Goal: Navigation & Orientation: Find specific page/section

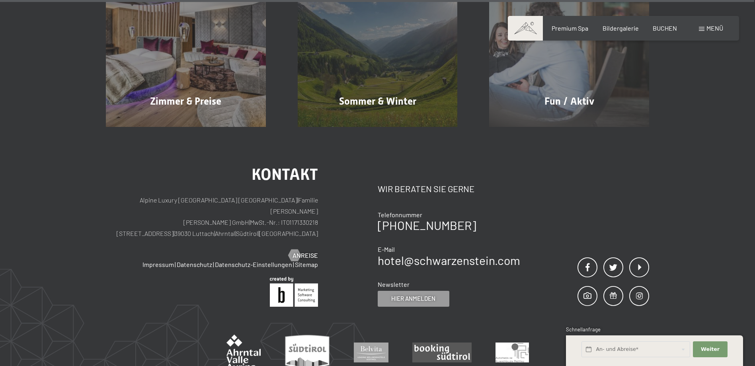
scroll to position [4043, 0]
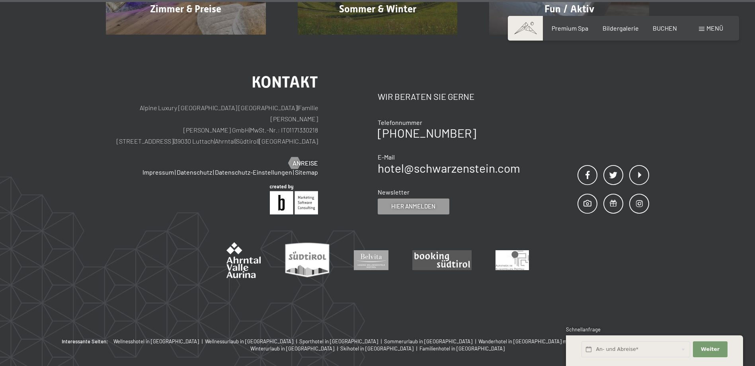
click at [708, 25] on span "Menü" at bounding box center [714, 28] width 17 height 8
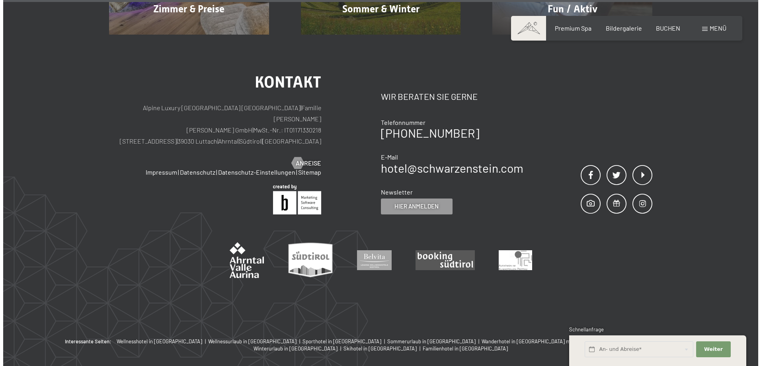
scroll to position [4061, 0]
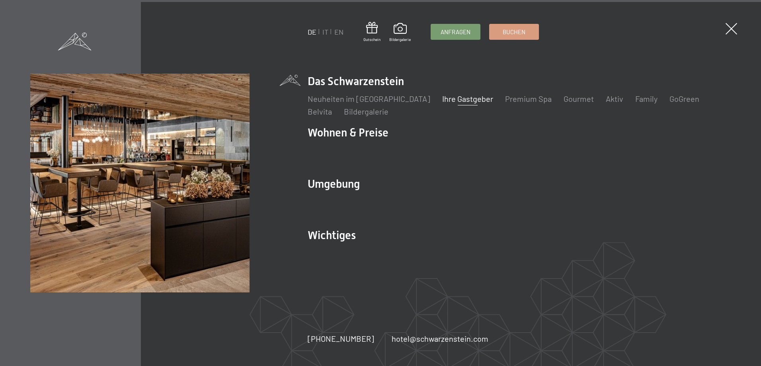
click at [450, 97] on link "Ihre Gastgeber" at bounding box center [467, 99] width 51 height 10
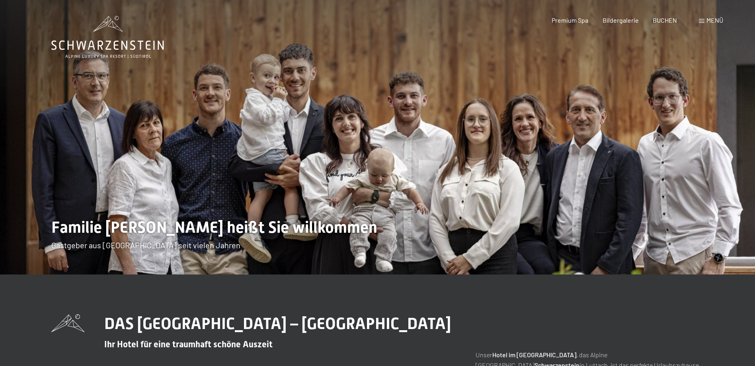
click at [393, 51] on img at bounding box center [377, 137] width 755 height 275
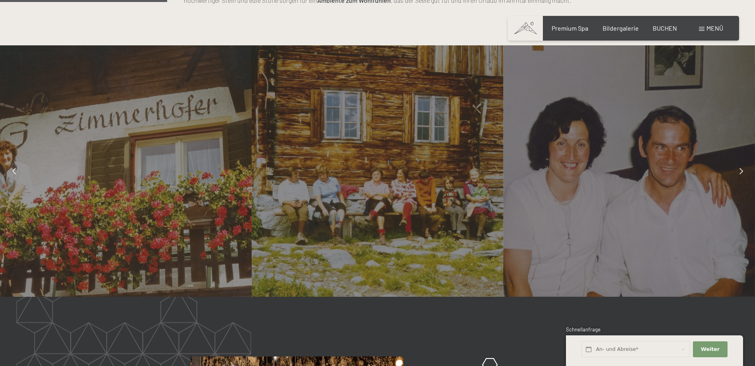
scroll to position [637, 0]
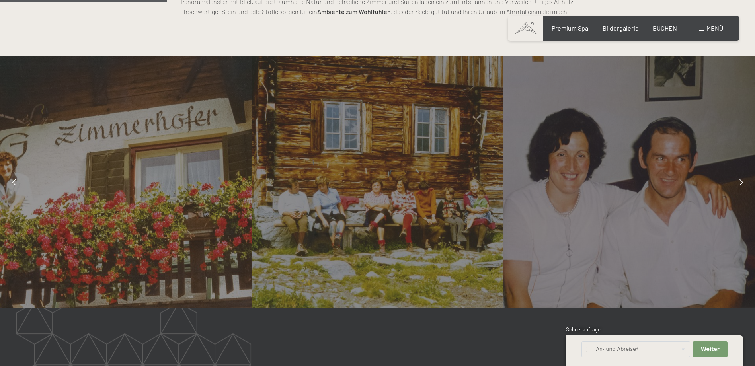
click at [739, 185] on icon at bounding box center [741, 182] width 4 height 6
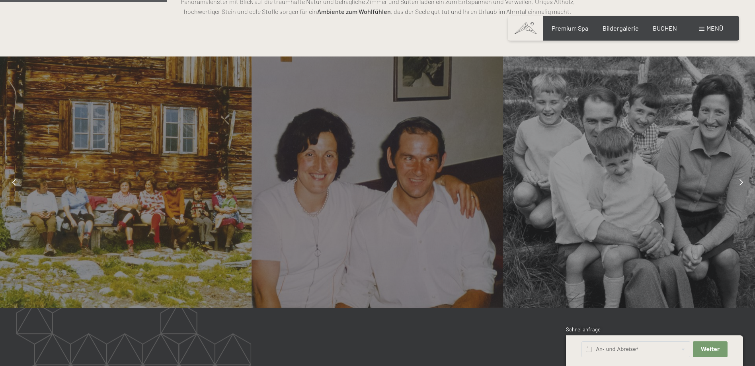
click at [739, 185] on icon at bounding box center [741, 182] width 4 height 6
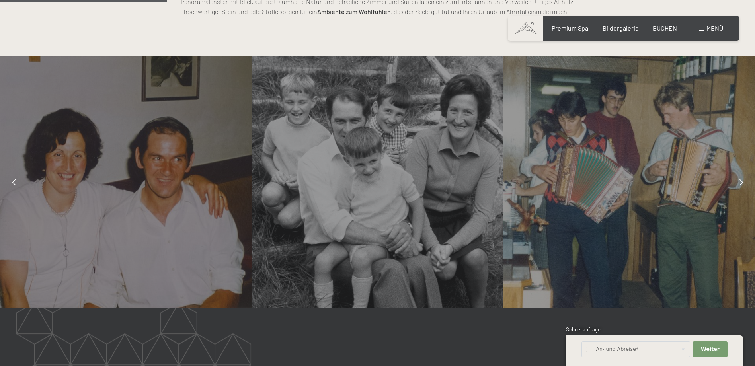
click at [739, 185] on icon at bounding box center [741, 182] width 4 height 6
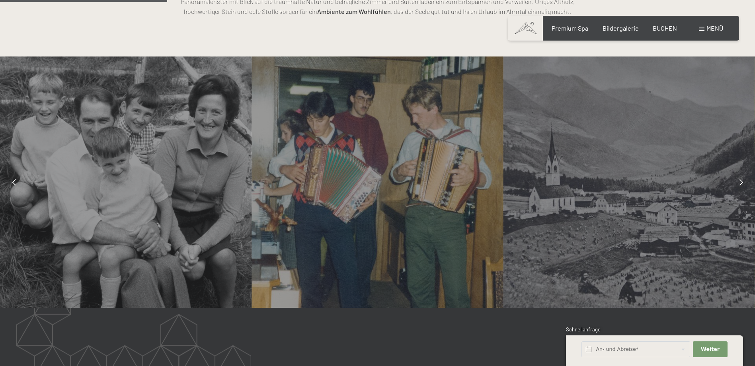
click at [739, 185] on icon at bounding box center [741, 182] width 4 height 6
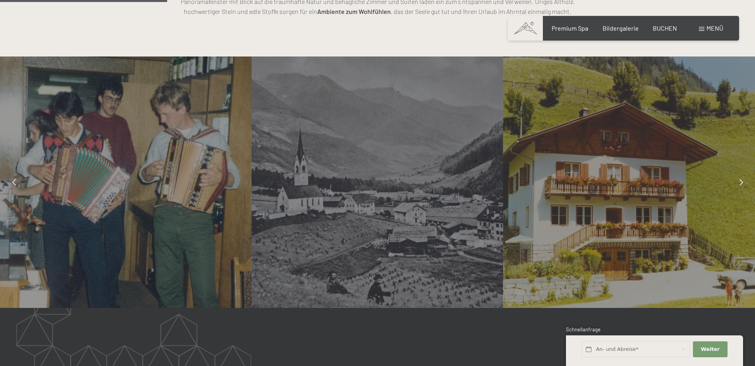
click at [739, 185] on icon at bounding box center [741, 182] width 4 height 6
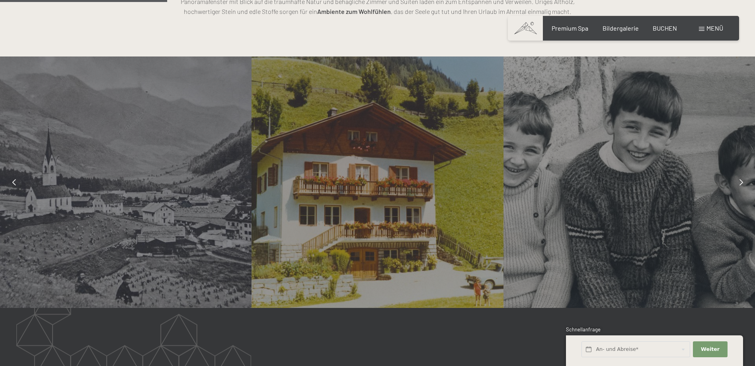
click at [739, 185] on icon at bounding box center [741, 182] width 4 height 6
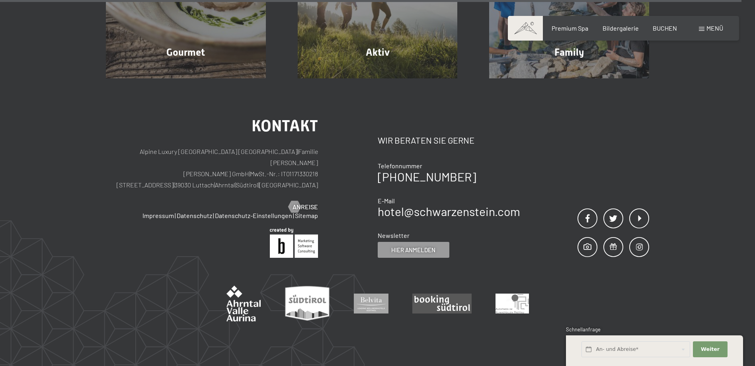
scroll to position [2805, 0]
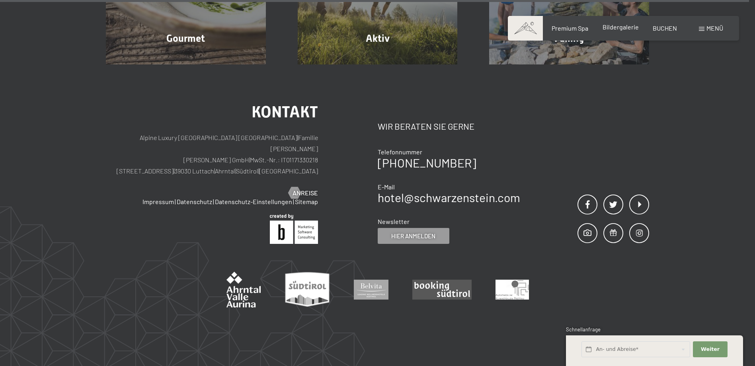
click at [608, 27] on span "Bildergalerie" at bounding box center [620, 27] width 36 height 8
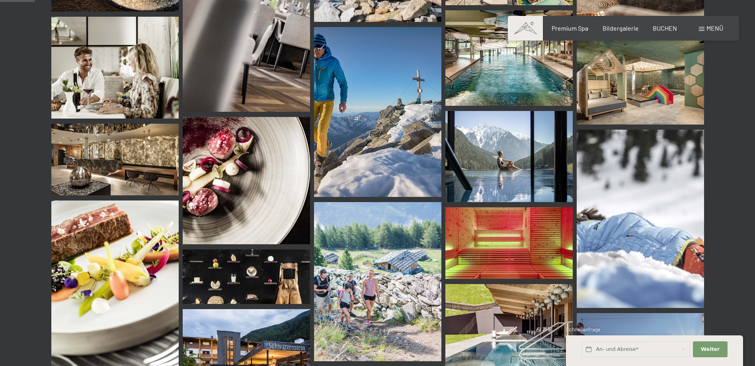
scroll to position [398, 0]
